Goal: Browse casually: Explore the website without a specific task or goal

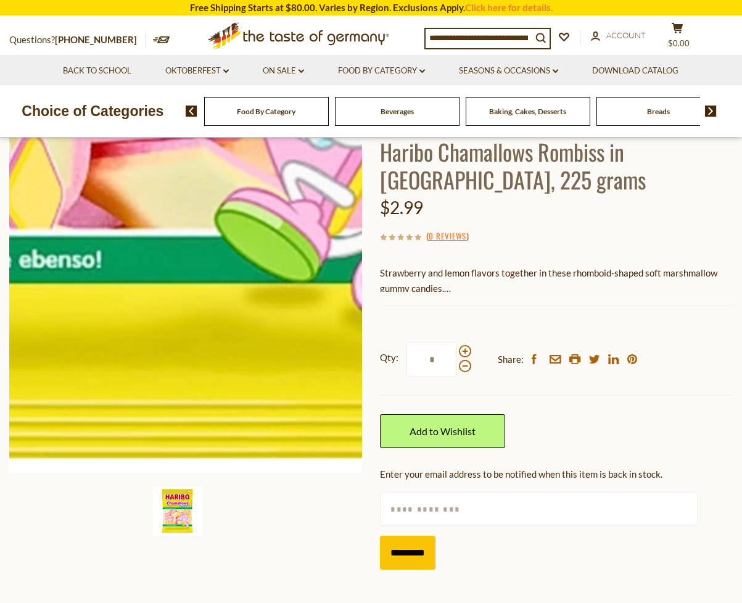
scroll to position [83, 0]
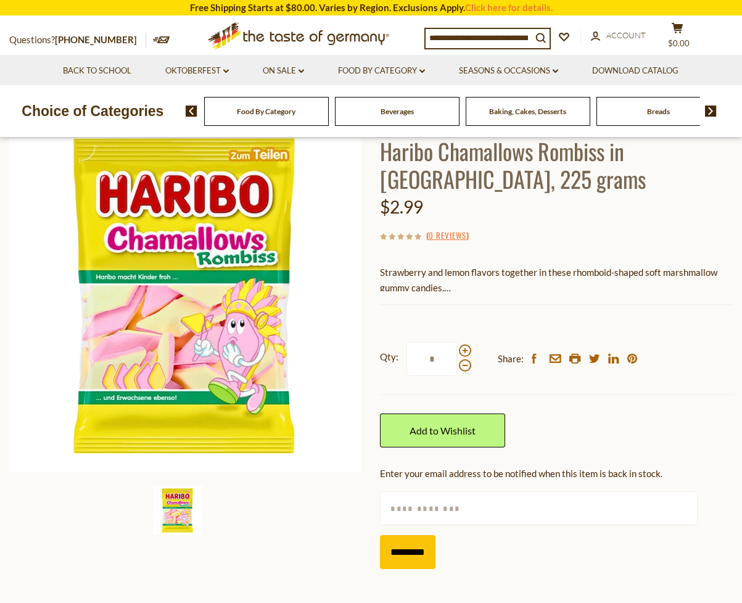
drag, startPoint x: 175, startPoint y: 518, endPoint x: 200, endPoint y: 533, distance: 29.3
drag, startPoint x: 180, startPoint y: 502, endPoint x: 216, endPoint y: 521, distance: 40.6
drag, startPoint x: 178, startPoint y: 519, endPoint x: 170, endPoint y: 497, distance: 22.8
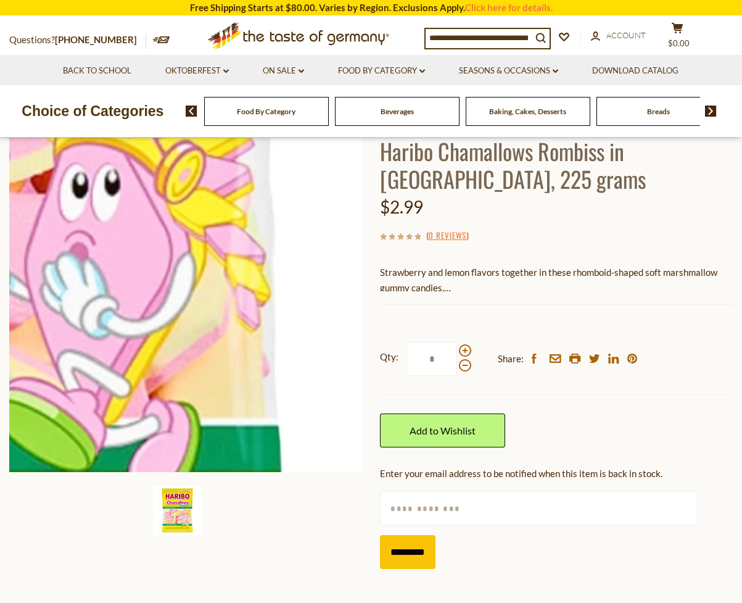
drag, startPoint x: 187, startPoint y: 374, endPoint x: 298, endPoint y: 386, distance: 111.6
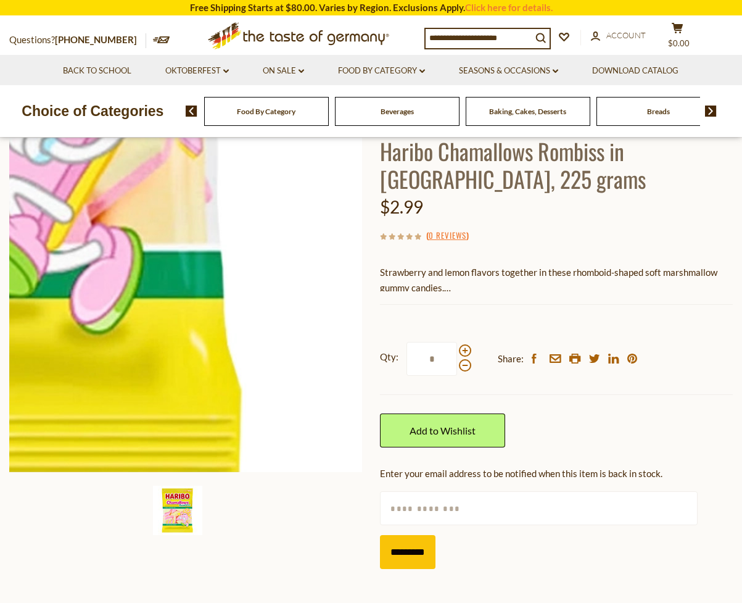
drag, startPoint x: 263, startPoint y: 377, endPoint x: 323, endPoint y: 453, distance: 96.6
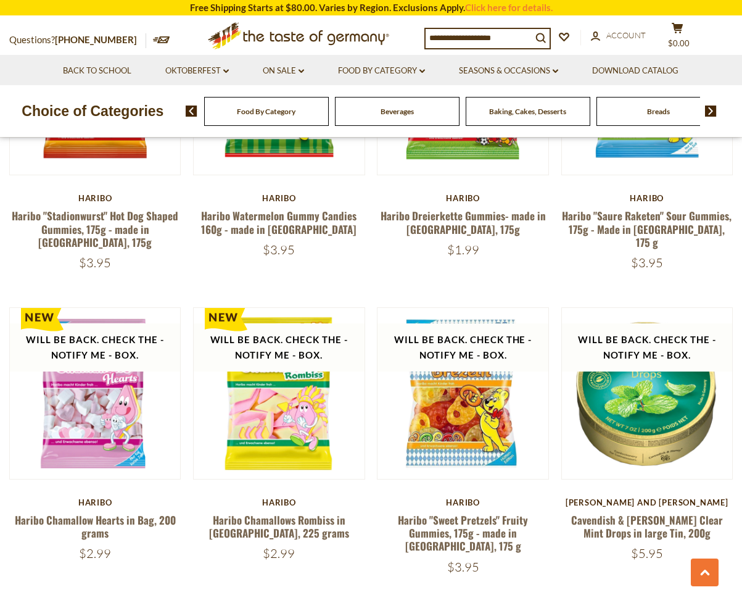
scroll to position [1372, 0]
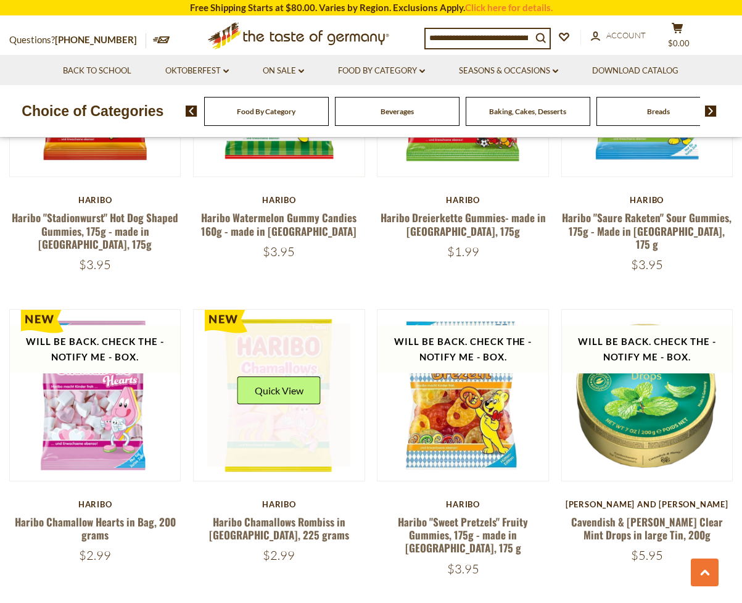
click at [291, 416] on link at bounding box center [278, 394] width 143 height 143
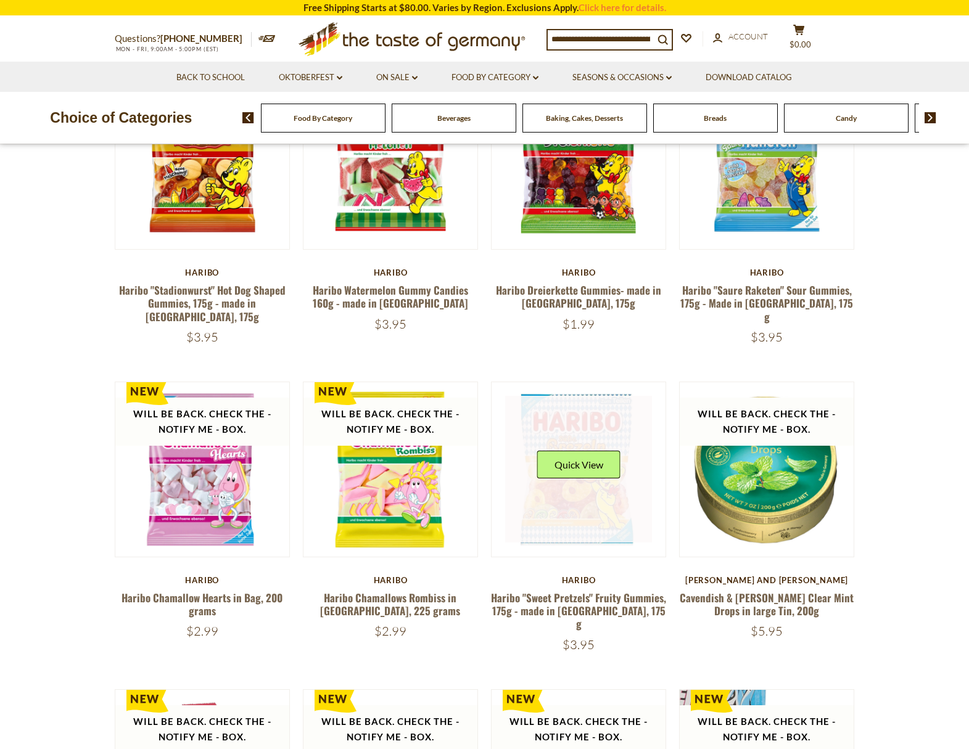
click at [594, 456] on link at bounding box center [578, 469] width 147 height 147
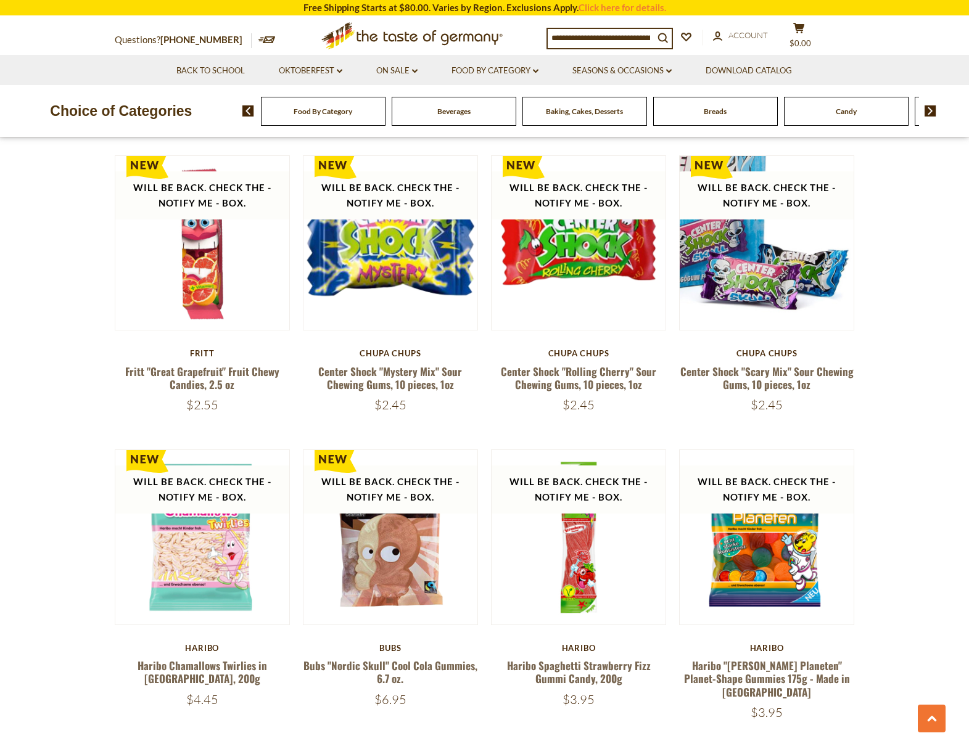
scroll to position [1909, 0]
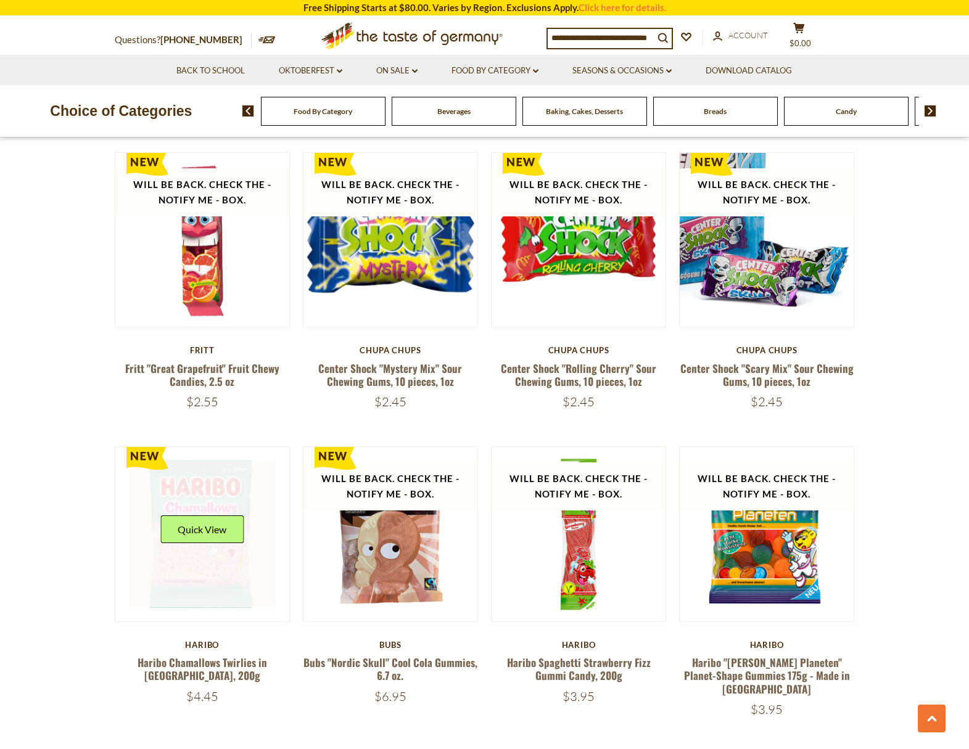
click at [215, 515] on link at bounding box center [202, 534] width 147 height 147
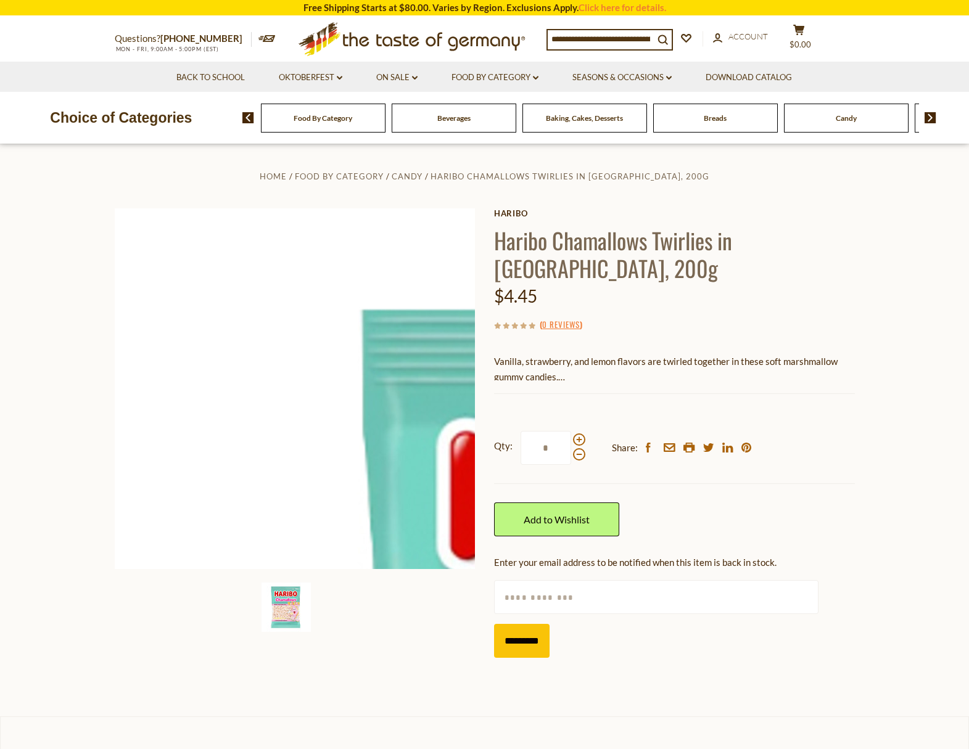
scroll to position [1, 0]
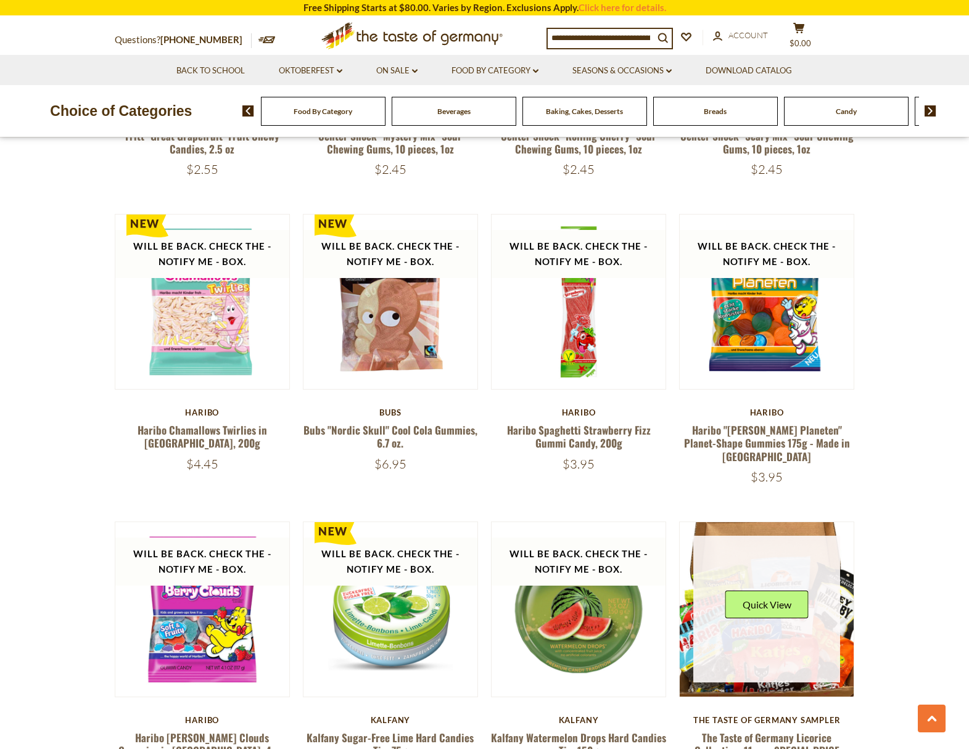
scroll to position [2144, 0]
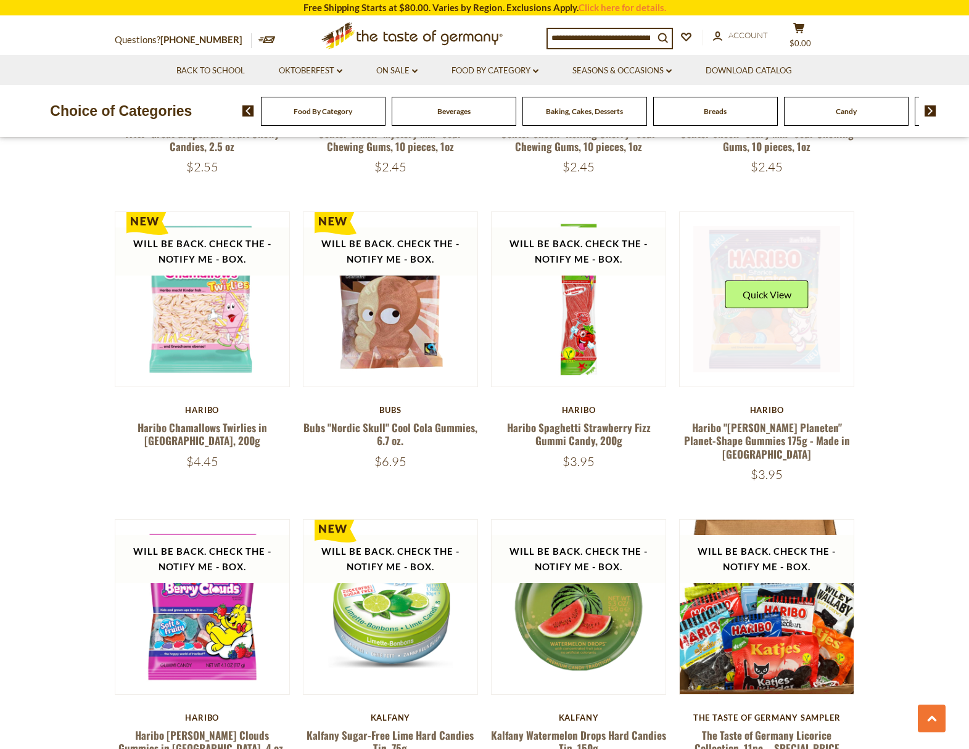
click at [787, 292] on link at bounding box center [766, 299] width 147 height 147
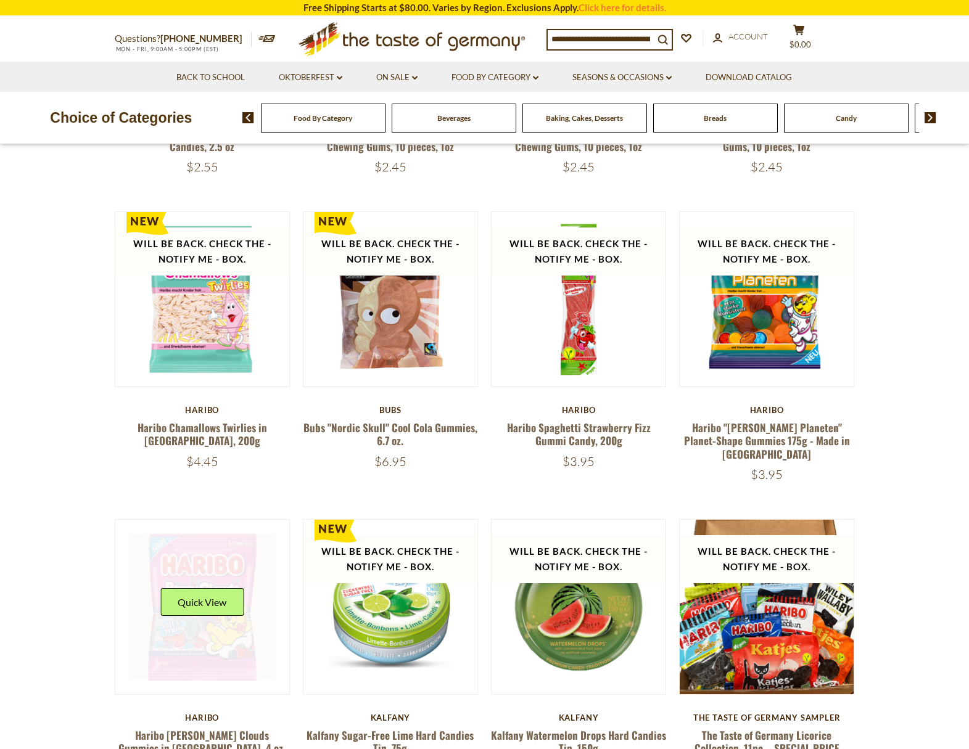
click at [207, 591] on link at bounding box center [202, 607] width 147 height 147
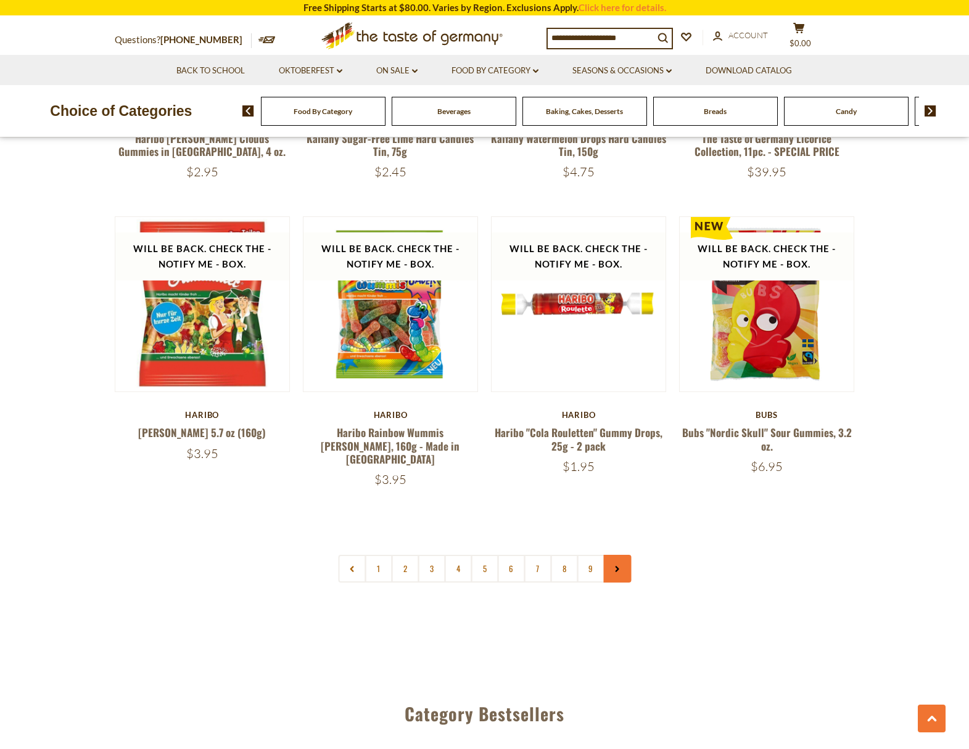
scroll to position [2743, 0]
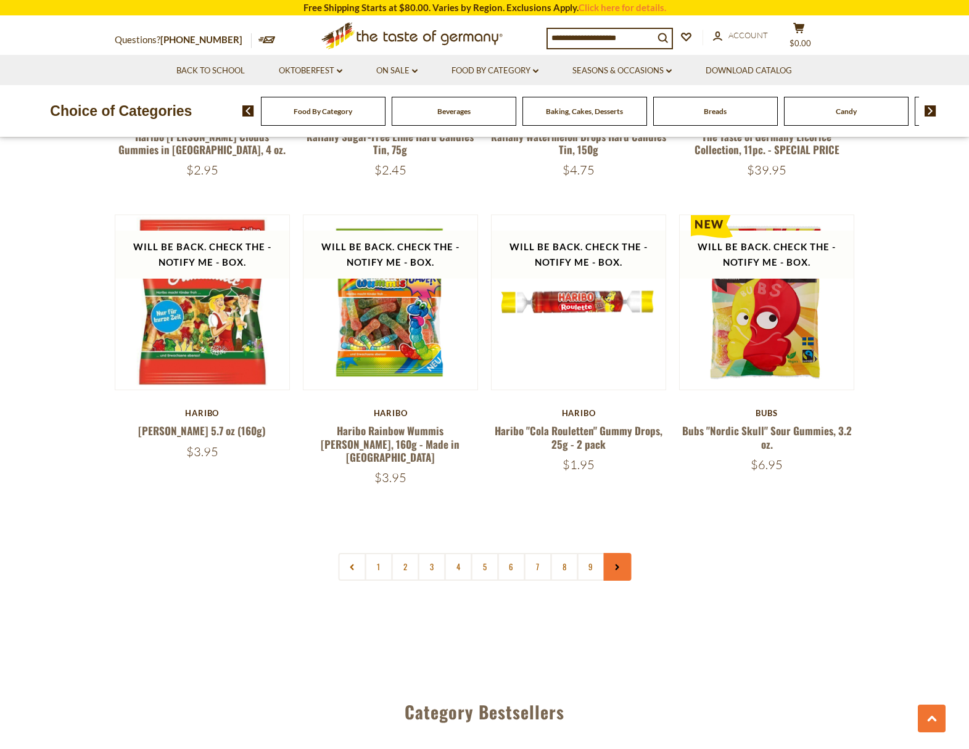
click at [619, 553] on link at bounding box center [617, 567] width 28 height 28
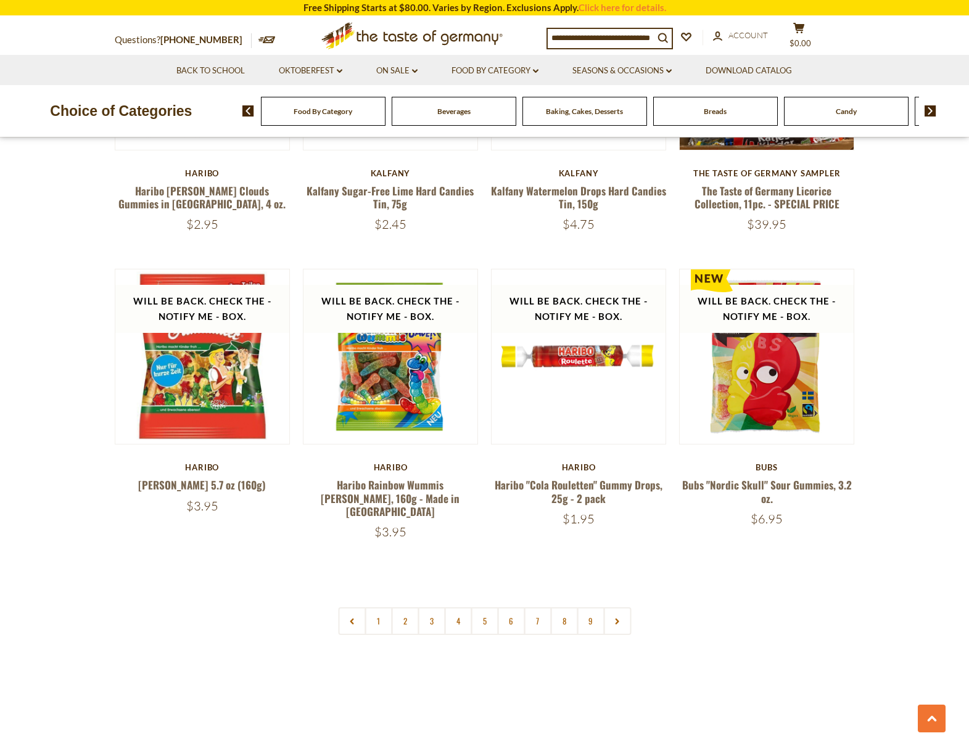
click at [461, 608] on link "4" at bounding box center [458, 622] width 28 height 28
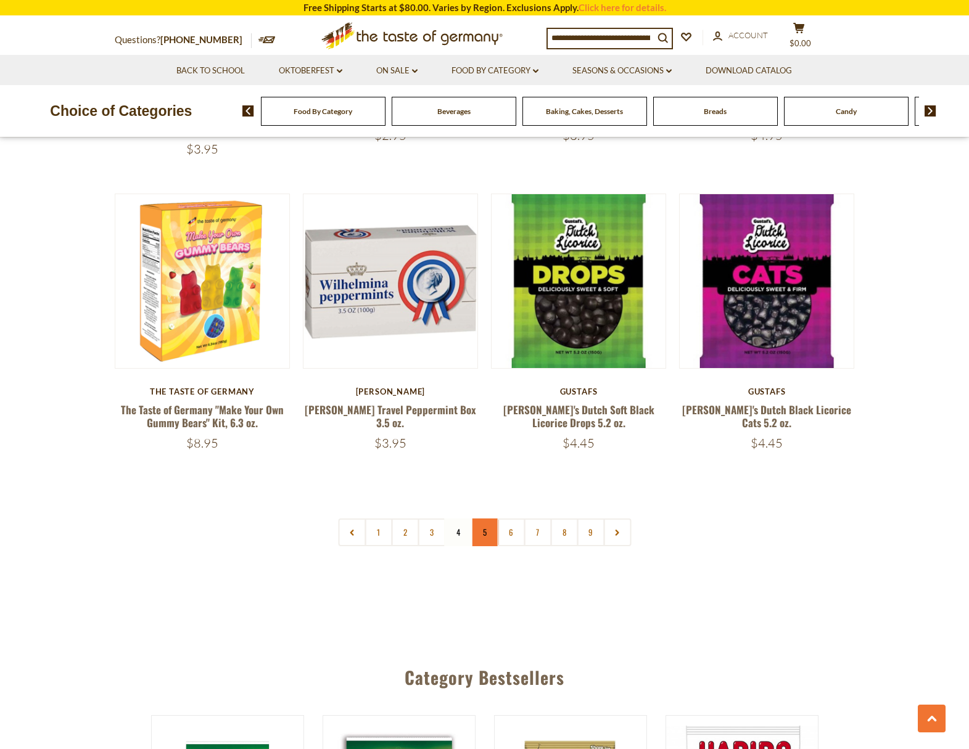
click at [483, 519] on link "5" at bounding box center [485, 533] width 28 height 28
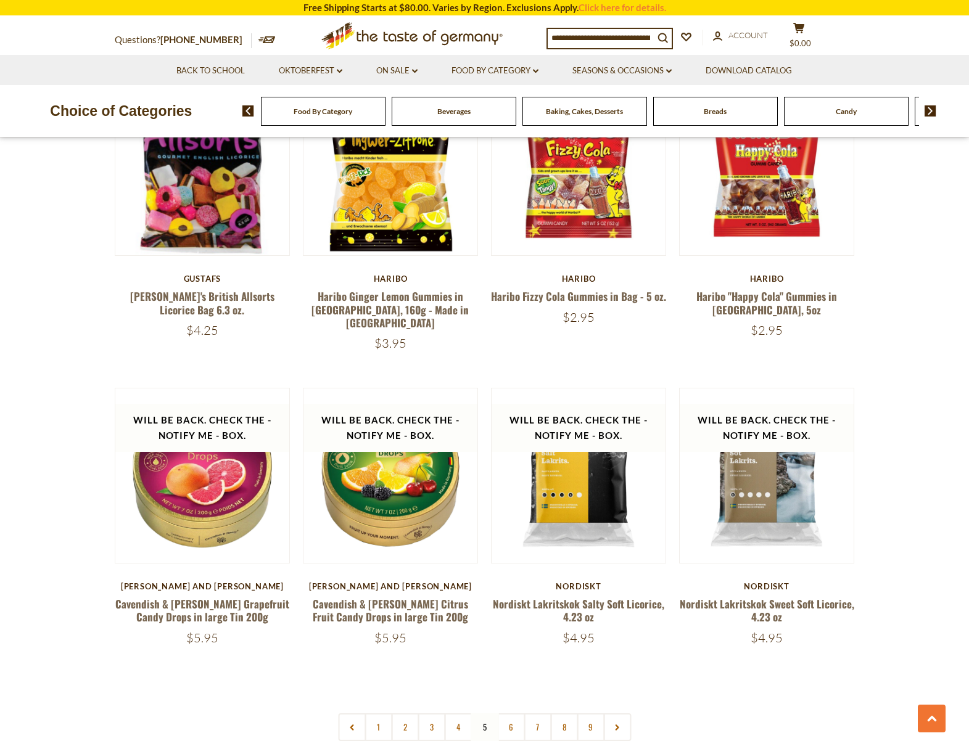
scroll to position [2561, 0]
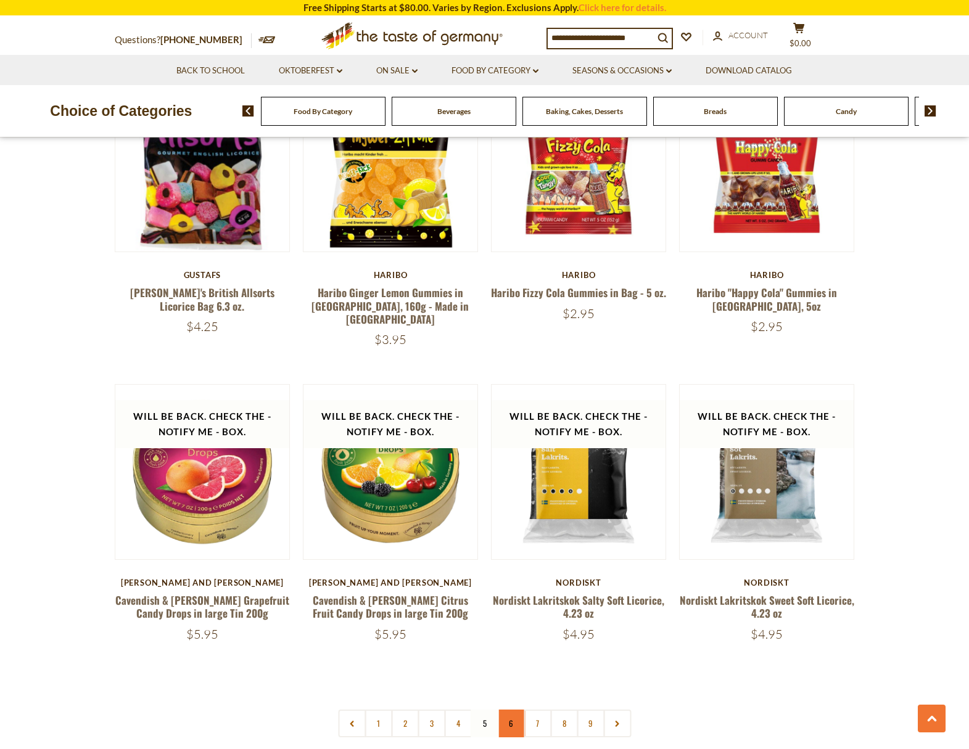
click at [507, 710] on link "6" at bounding box center [511, 724] width 28 height 28
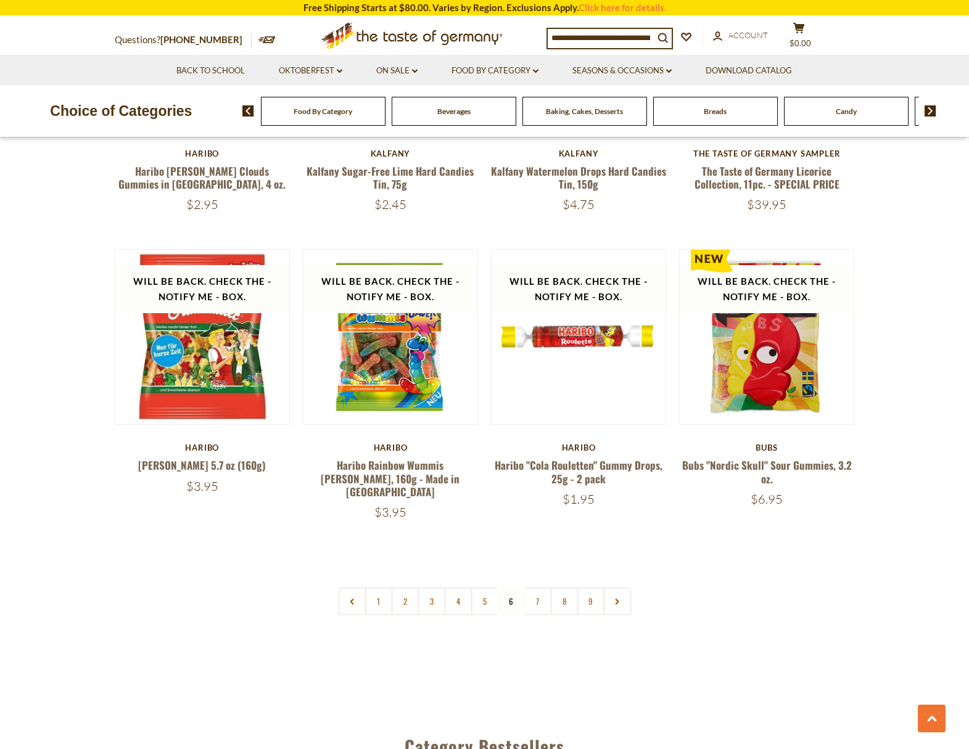
scroll to position [2712, 0]
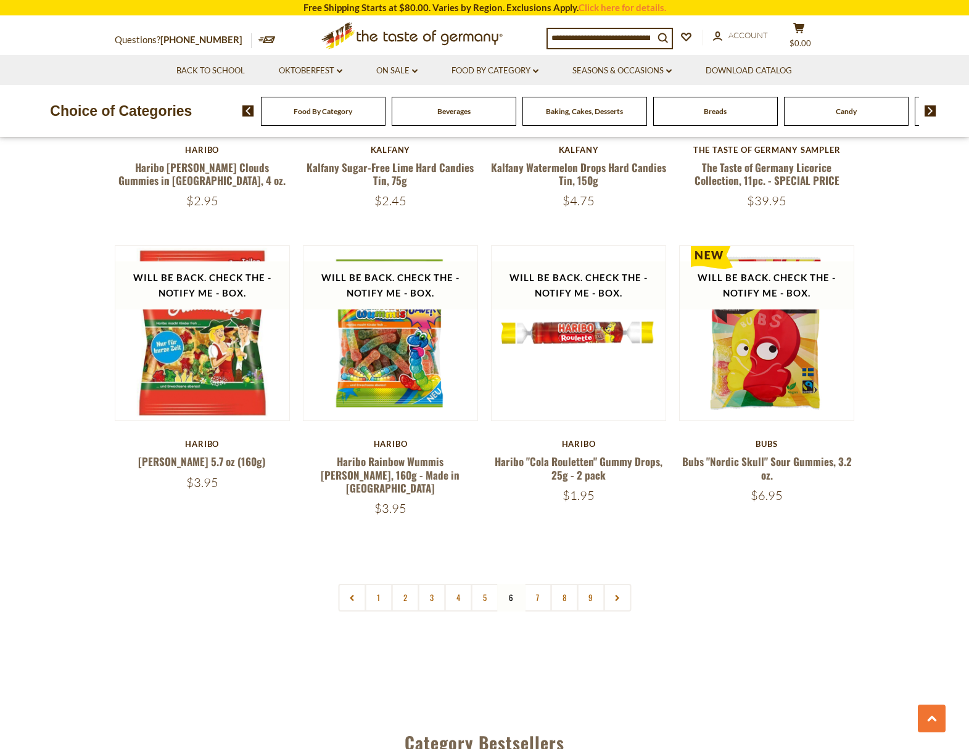
click at [536, 584] on link "7" at bounding box center [538, 598] width 28 height 28
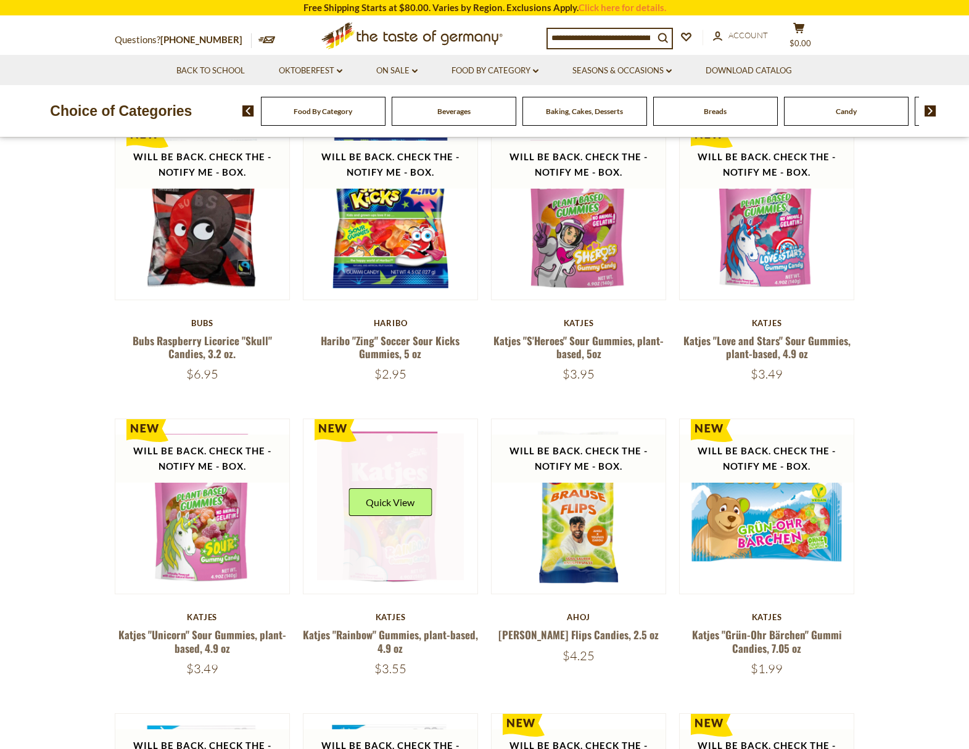
scroll to position [402, 0]
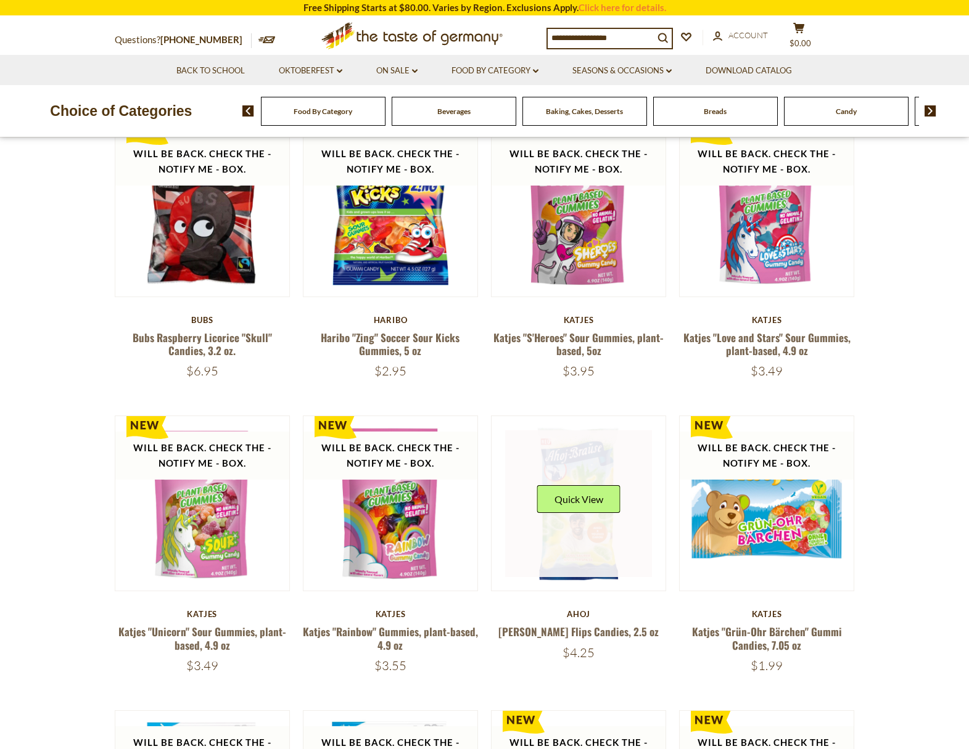
click at [560, 547] on link at bounding box center [578, 504] width 147 height 147
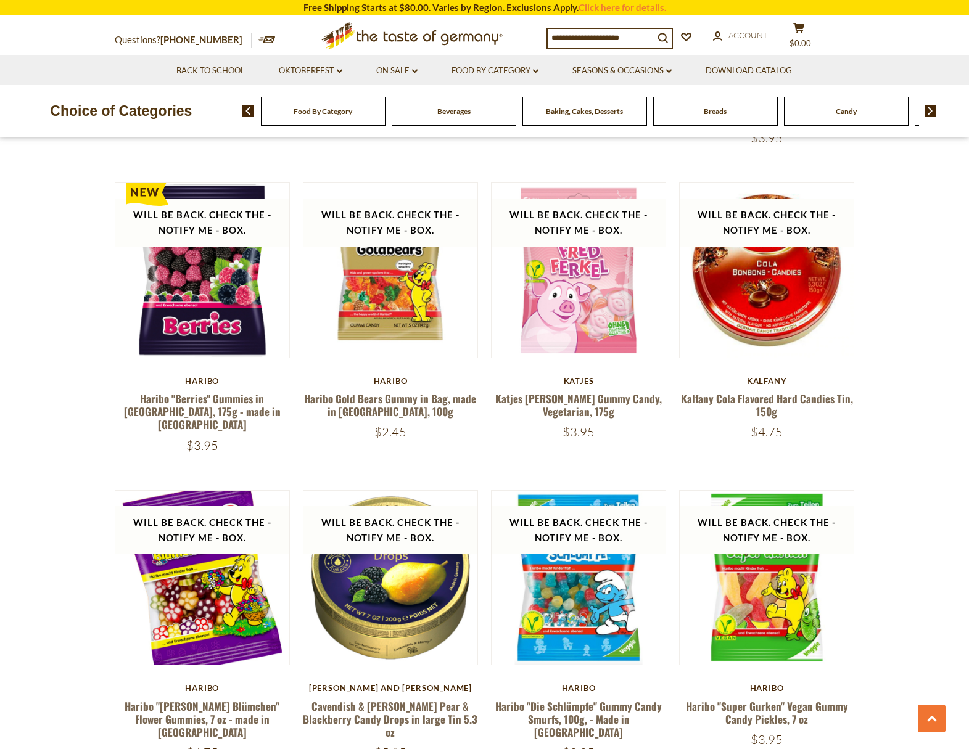
scroll to position [2433, 0]
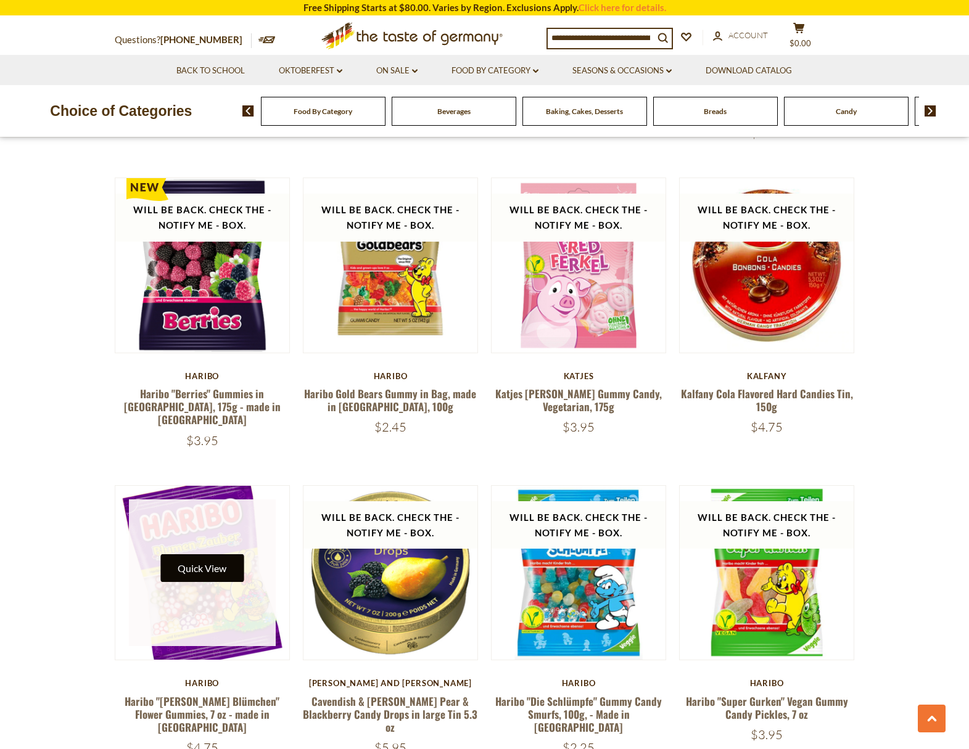
click at [209, 555] on button "Quick View" at bounding box center [201, 569] width 83 height 28
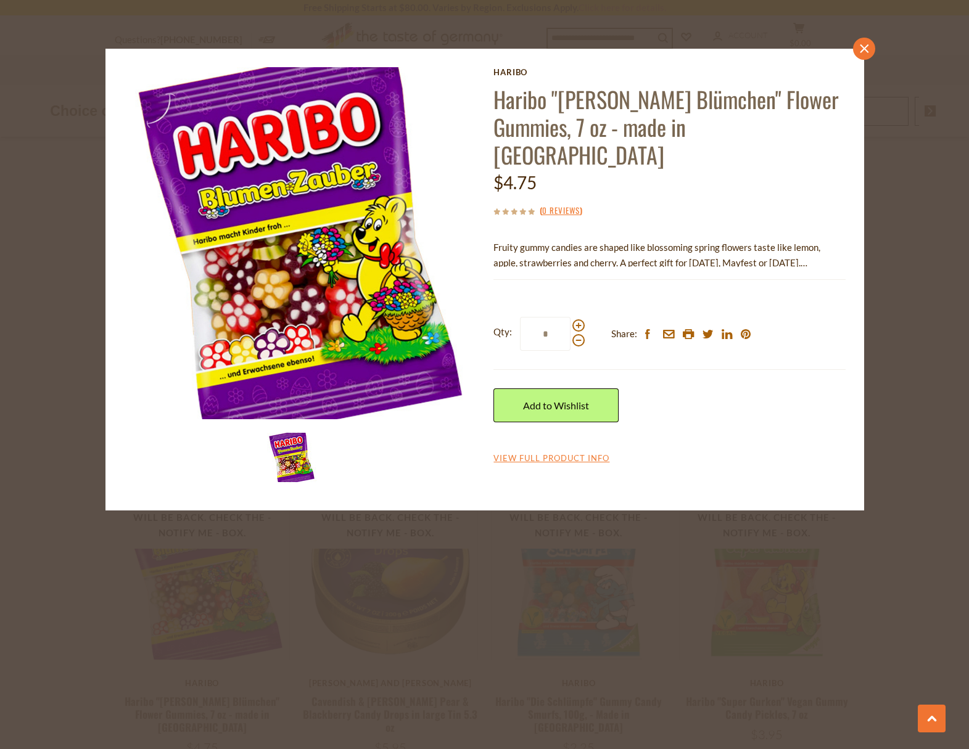
click at [875, 49] on link "close" at bounding box center [864, 49] width 22 height 22
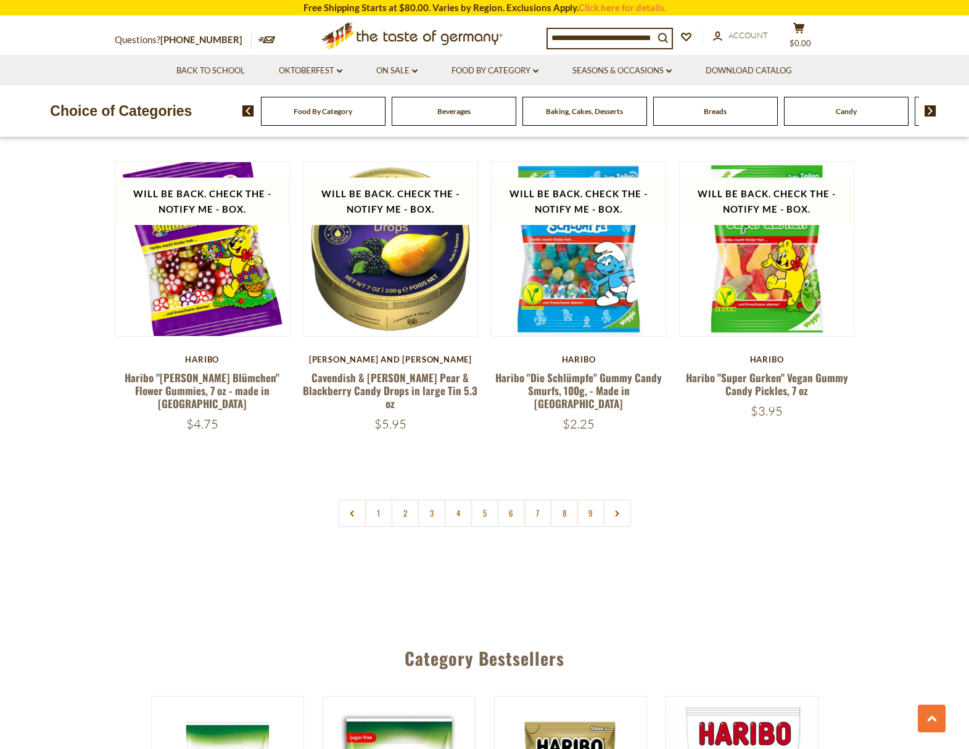
scroll to position [2758, 0]
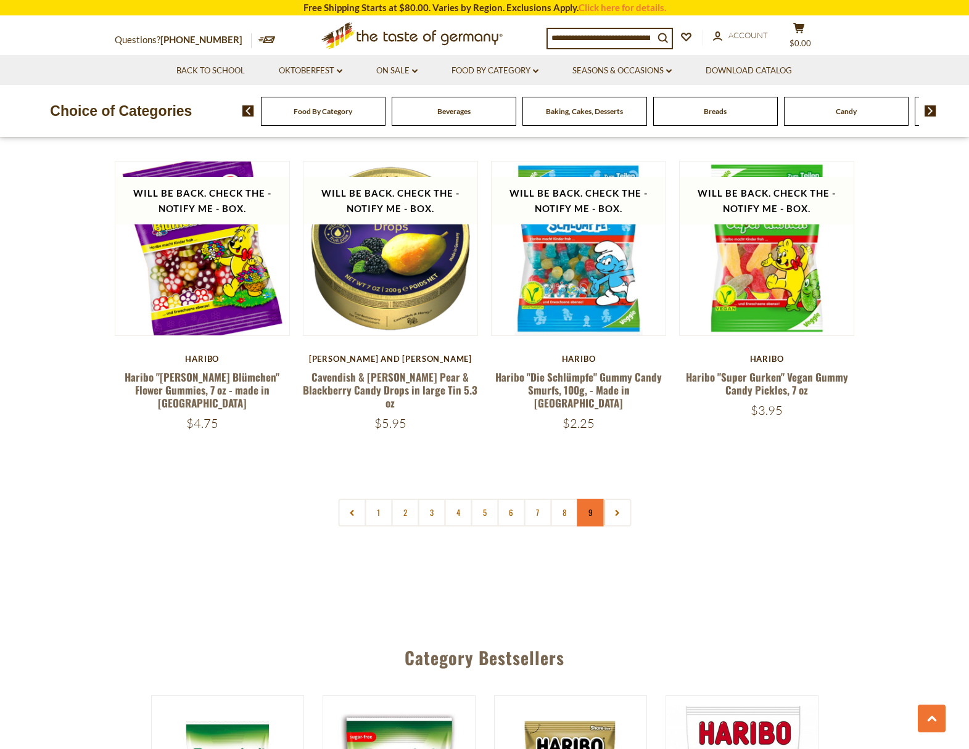
click at [590, 499] on link "9" at bounding box center [591, 513] width 28 height 28
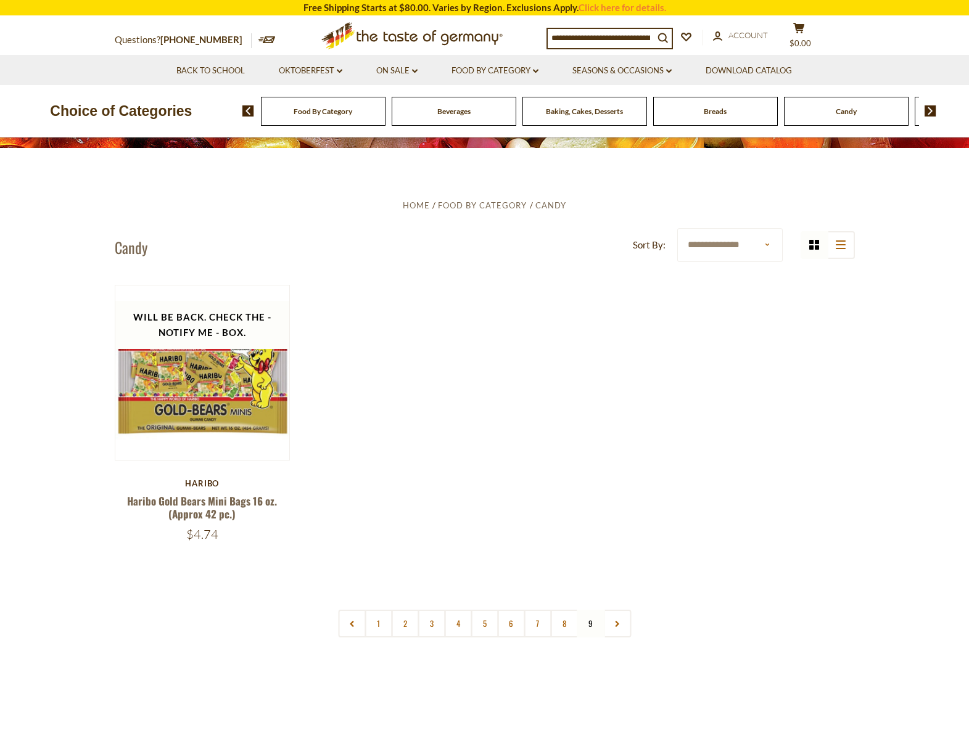
scroll to position [242, 0]
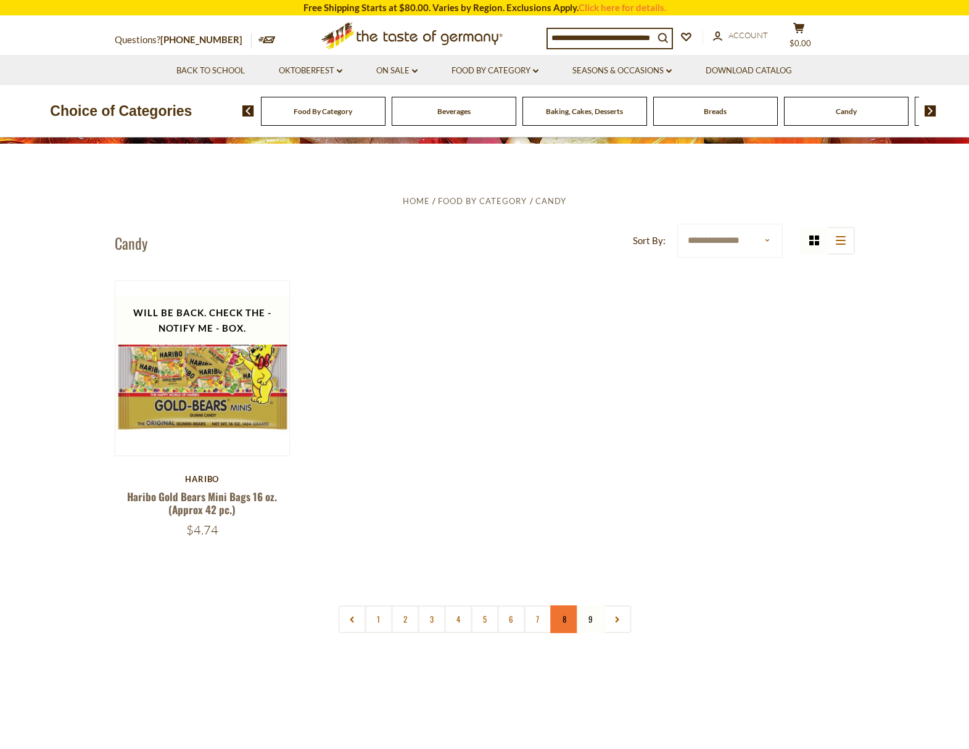
click at [566, 619] on link "8" at bounding box center [564, 620] width 28 height 28
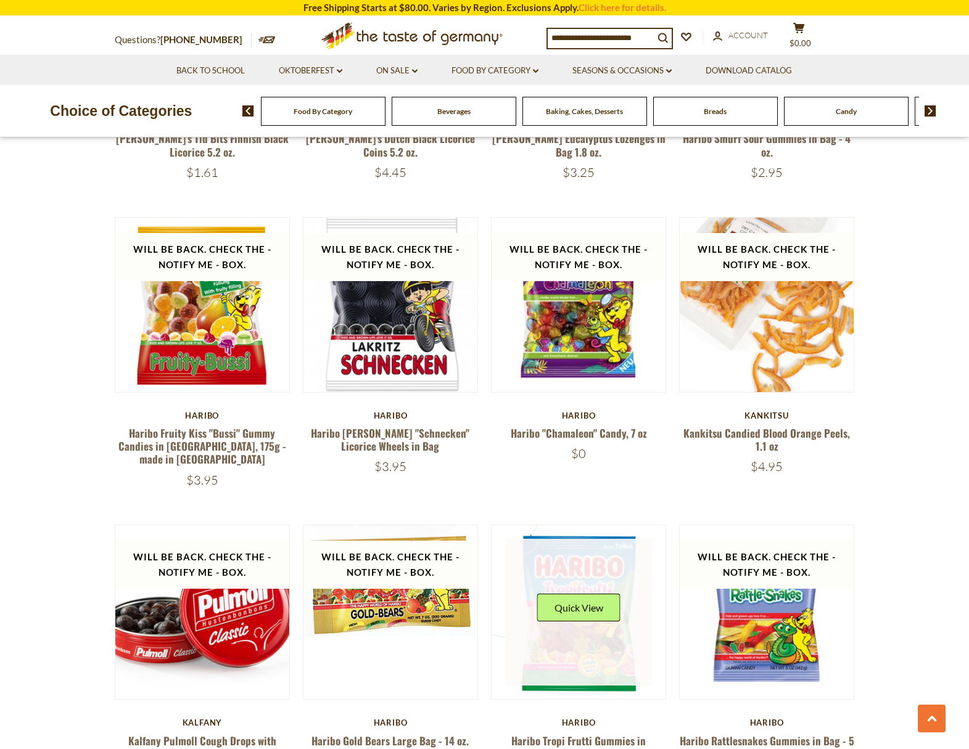
scroll to position [2126, 0]
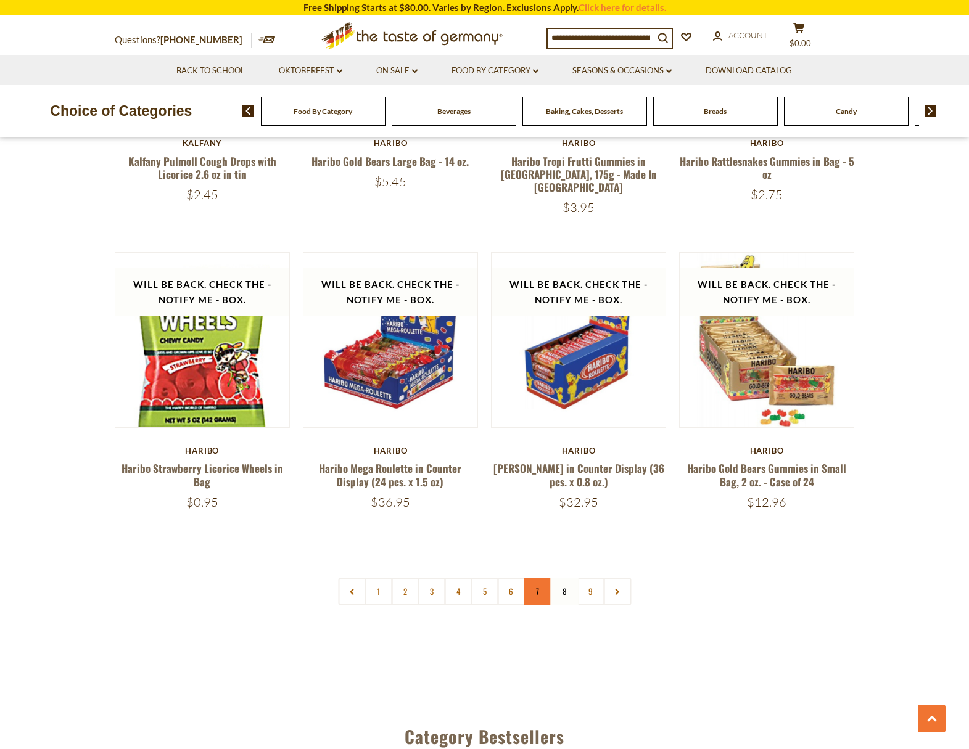
click at [543, 578] on link "7" at bounding box center [538, 592] width 28 height 28
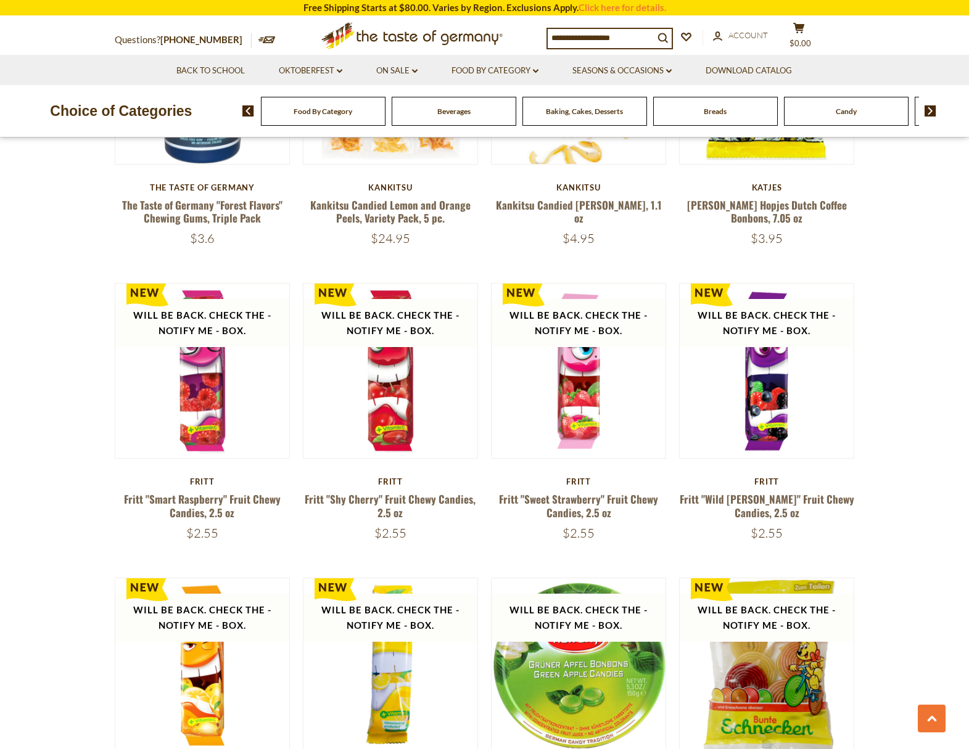
scroll to position [1710, 0]
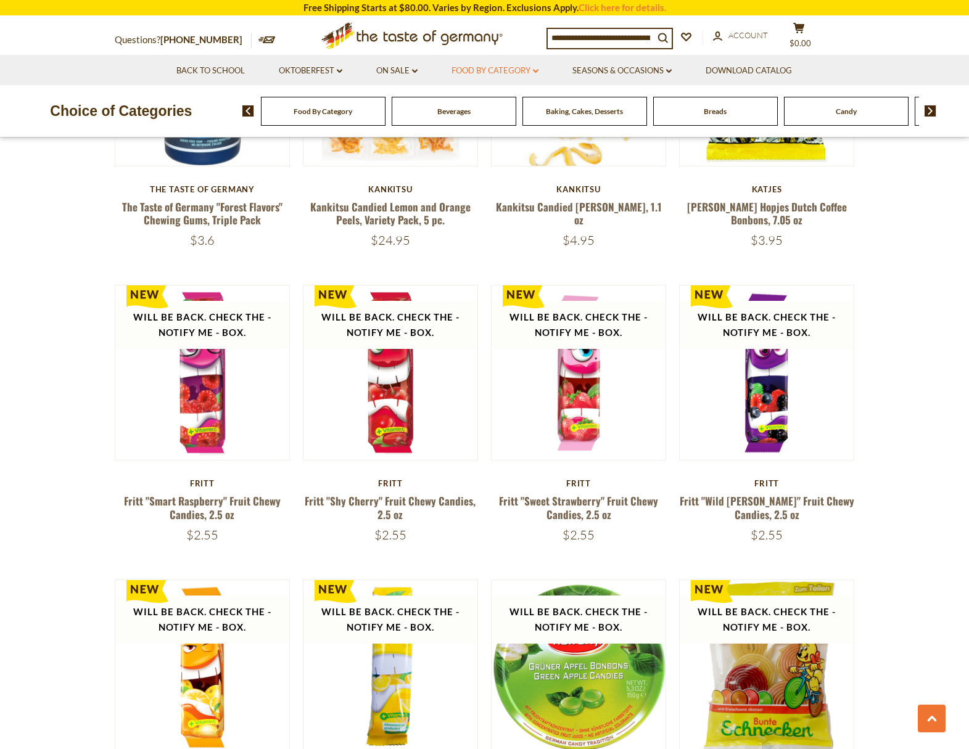
click at [499, 69] on link "Food By Category dropdown_arrow" at bounding box center [495, 71] width 87 height 14
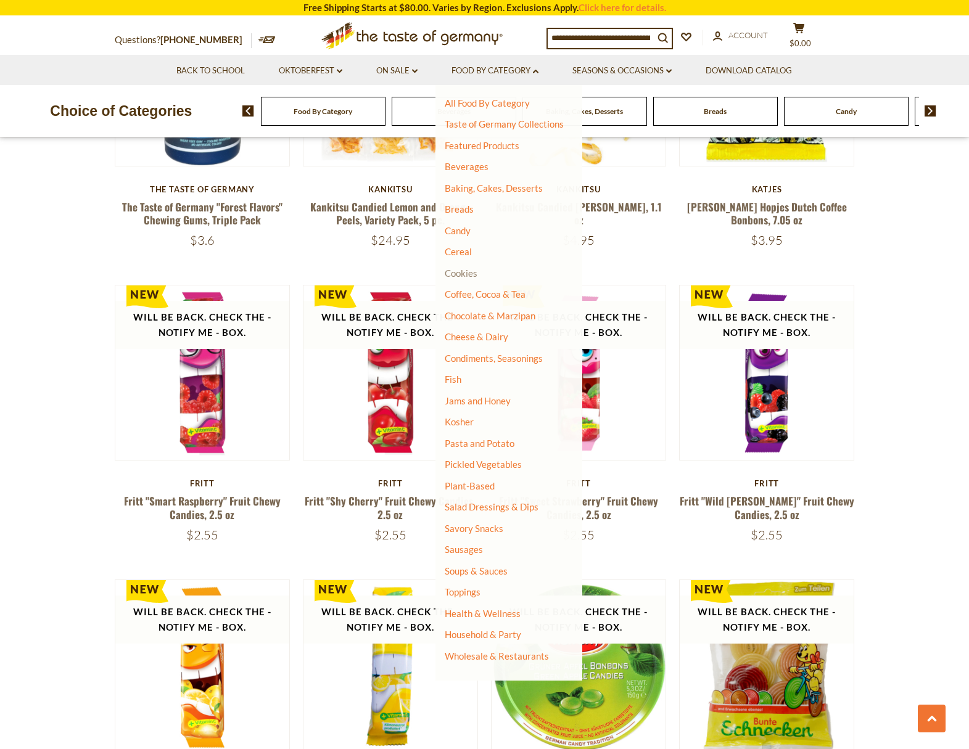
click at [460, 274] on link "Cookies" at bounding box center [461, 273] width 33 height 11
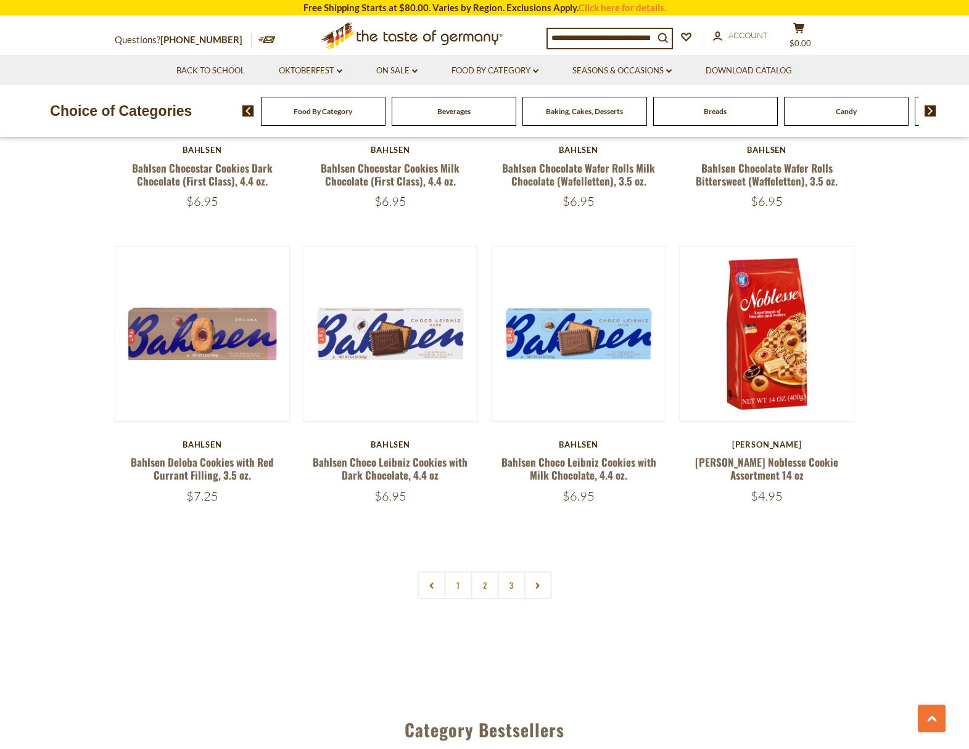
scroll to position [2663, 0]
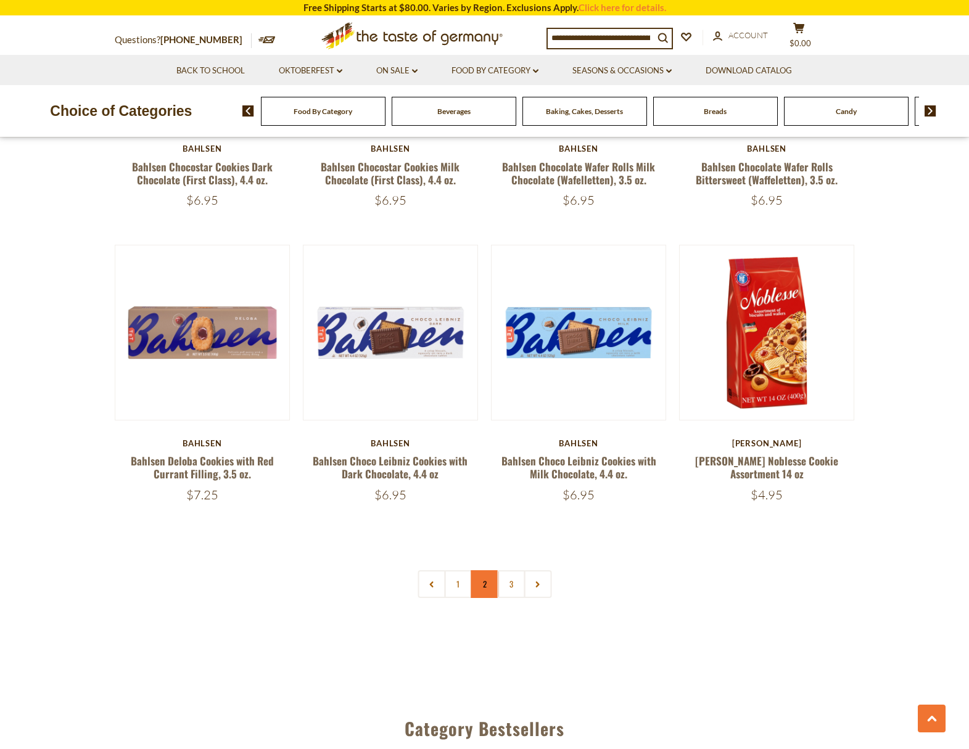
click at [479, 578] on link "2" at bounding box center [485, 585] width 28 height 28
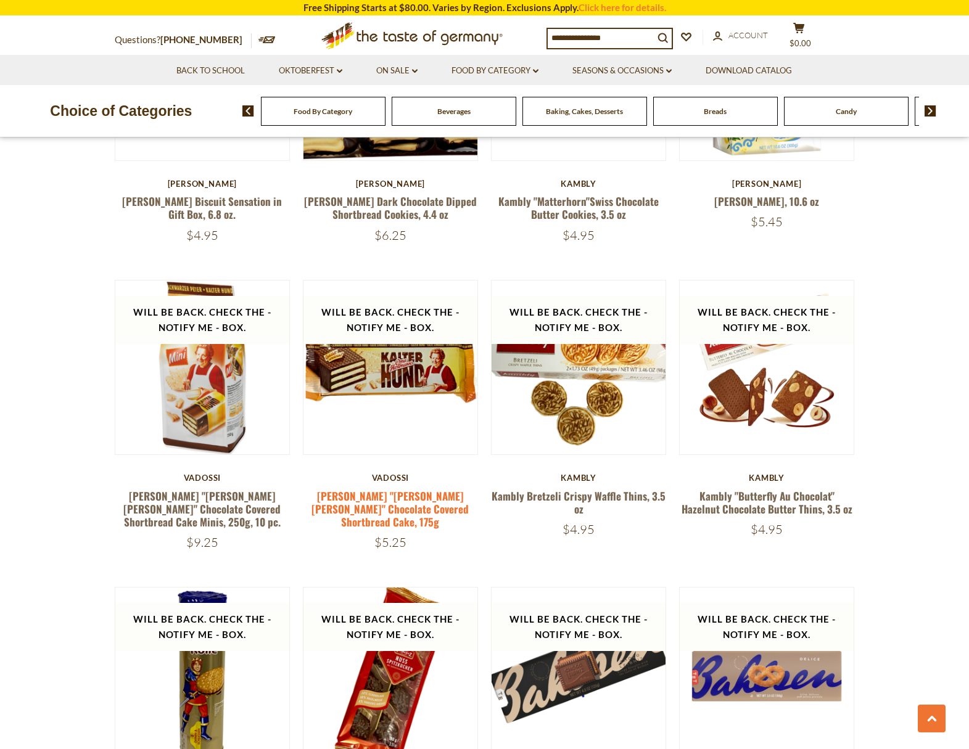
scroll to position [2335, 0]
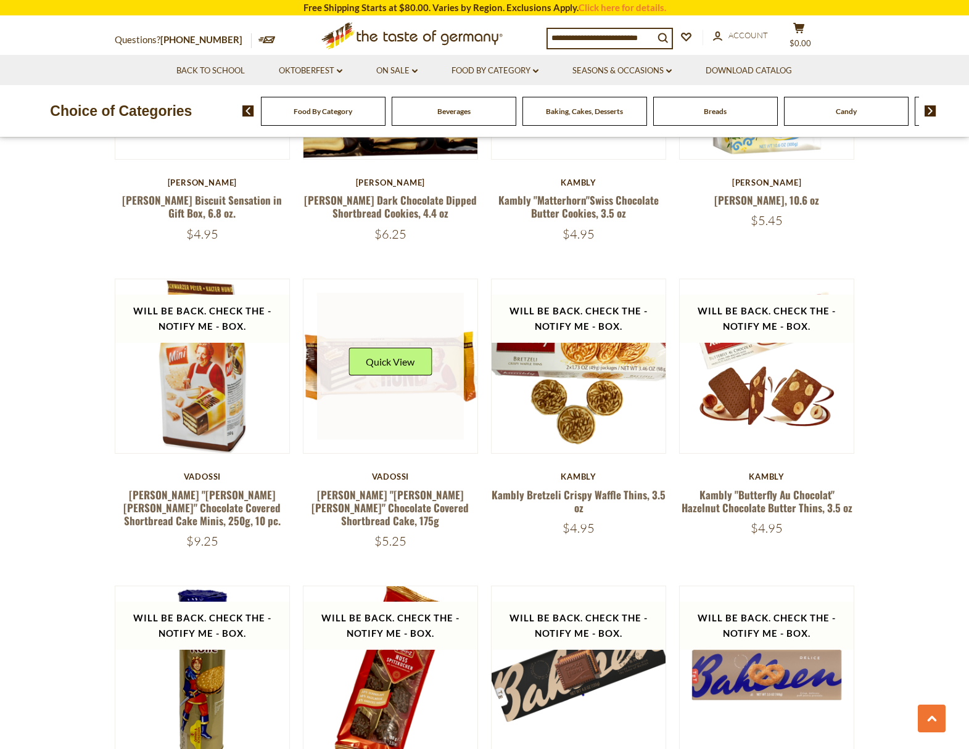
click at [383, 376] on link at bounding box center [390, 366] width 147 height 147
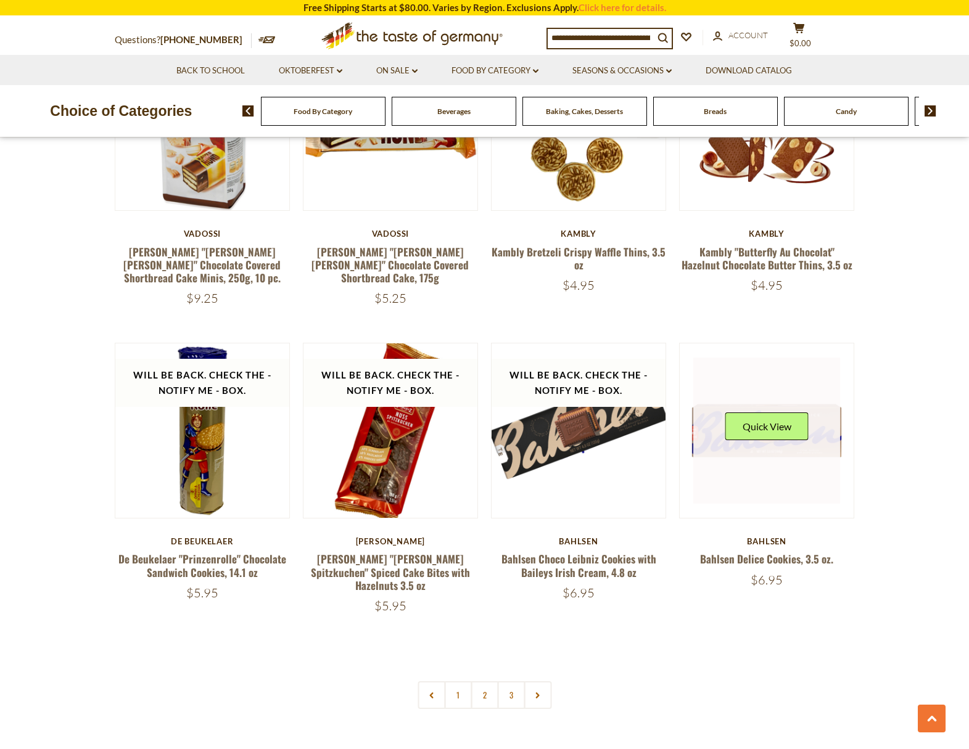
scroll to position [2578, 0]
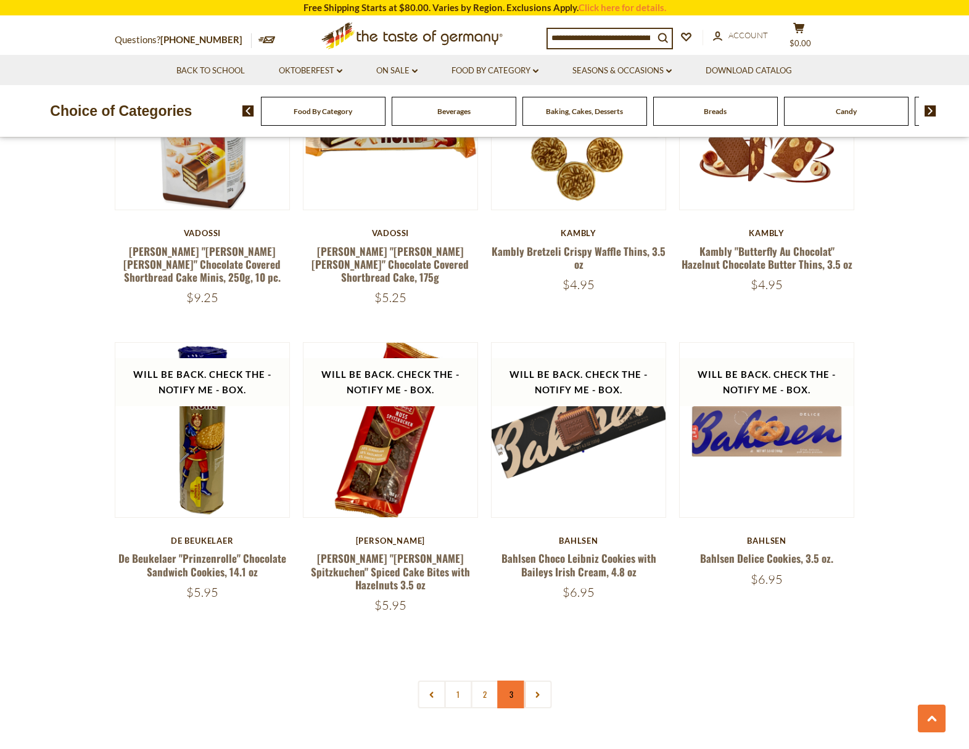
click at [517, 681] on link "3" at bounding box center [511, 695] width 28 height 28
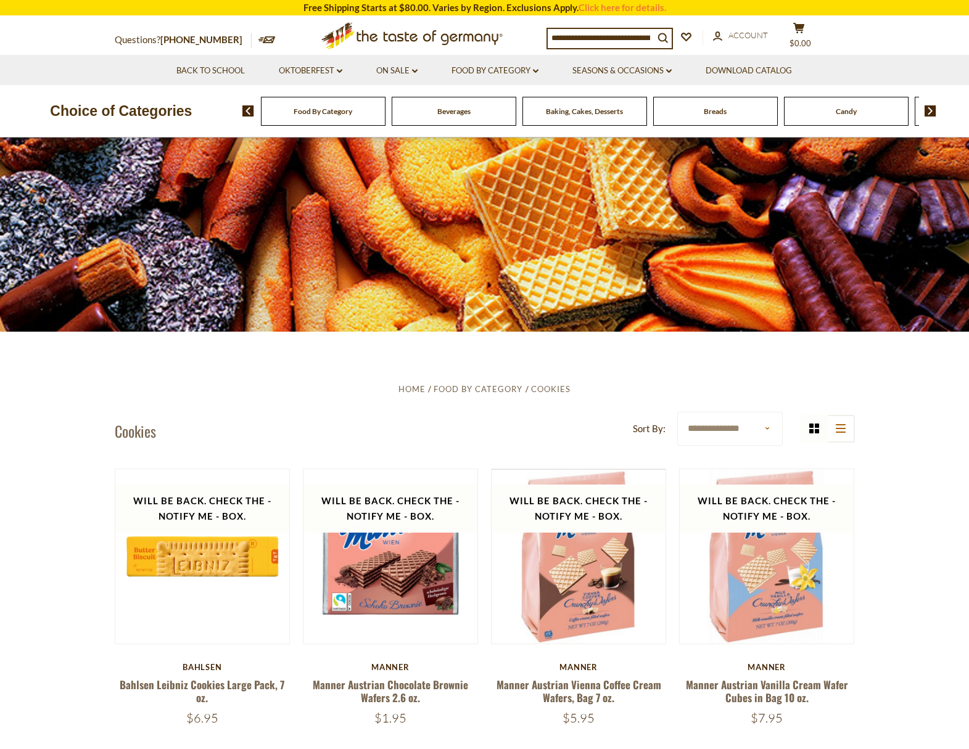
scroll to position [56, 0]
